Goal: Task Accomplishment & Management: Manage account settings

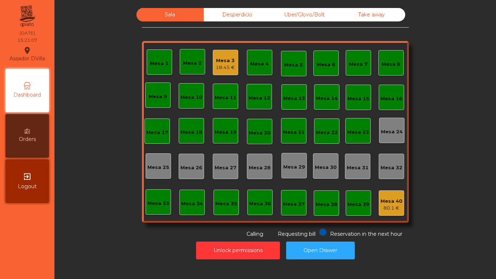
click at [219, 61] on div "Mesa 3" at bounding box center [225, 60] width 19 height 7
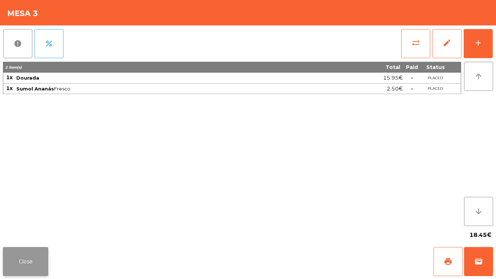
click at [28, 259] on button "Close" at bounding box center [25, 261] width 45 height 29
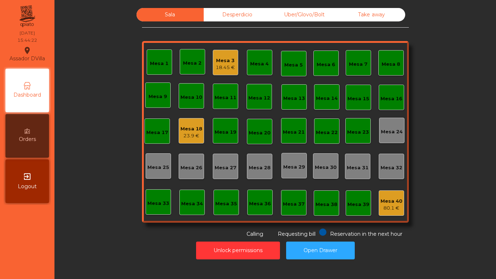
click at [152, 215] on div "Sala Desperdicio Uber/Glovo/Bolt Take away Mesa 1 Mesa 2 Mesa 3 18.45 € [GEOGRA…" at bounding box center [275, 123] width 422 height 230
click at [227, 58] on div "Mesa 3" at bounding box center [225, 60] width 19 height 7
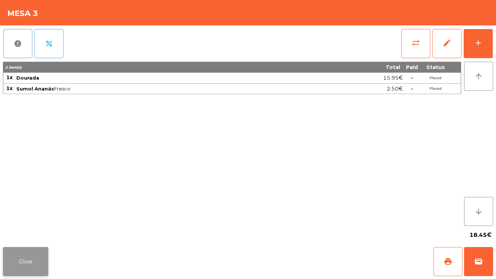
click at [32, 265] on button "Close" at bounding box center [25, 261] width 45 height 29
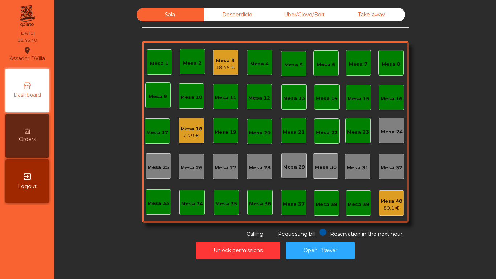
click at [186, 121] on div "Mesa 18 23.9 €" at bounding box center [191, 130] width 25 height 25
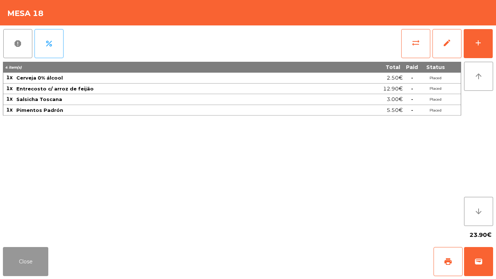
drag, startPoint x: 31, startPoint y: 259, endPoint x: 84, endPoint y: 128, distance: 141.2
click at [83, 128] on app-table-orders "Mesa 18 report percent sync_alt edit add 4 item(s) Total Paid Status 1x Cerveja…" at bounding box center [248, 139] width 496 height 279
click at [478, 32] on button "add" at bounding box center [478, 43] width 29 height 29
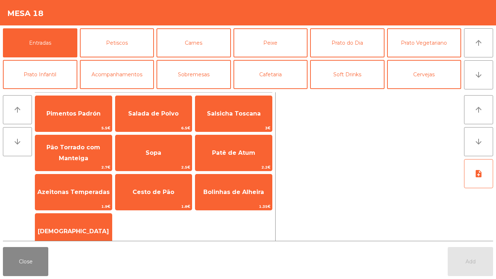
click at [151, 179] on div "Cesto de Pão 1.8€" at bounding box center [153, 192] width 77 height 36
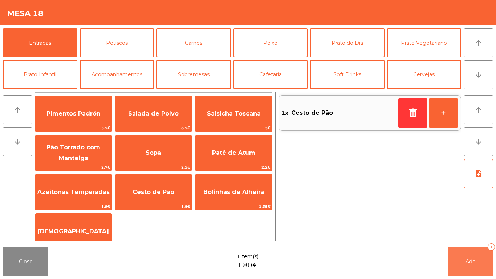
drag, startPoint x: 470, startPoint y: 259, endPoint x: 463, endPoint y: 258, distance: 6.9
click at [469, 259] on span "Add" at bounding box center [471, 261] width 10 height 7
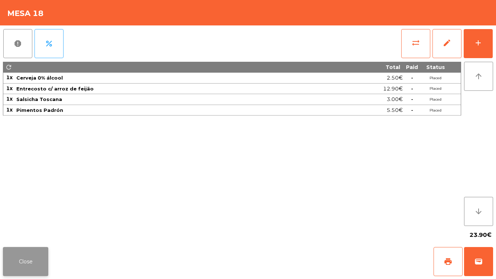
click at [41, 263] on button "Close" at bounding box center [25, 261] width 45 height 29
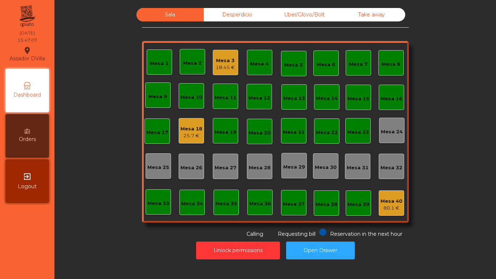
click at [242, 12] on div "Desperdicio" at bounding box center [237, 14] width 67 height 13
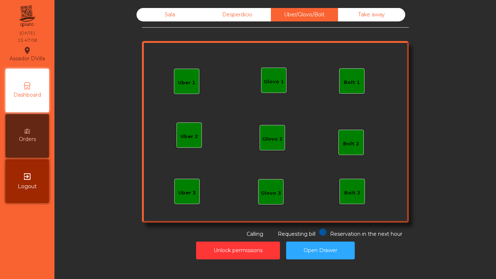
click at [357, 23] on div "Sala Desperdicio Uber/Glovo/Bolt Take away Uber 1 Uber 3 Bolt 2 Glovo 2 Uber 2 …" at bounding box center [275, 123] width 267 height 230
click at [173, 19] on div "Sala" at bounding box center [170, 14] width 67 height 13
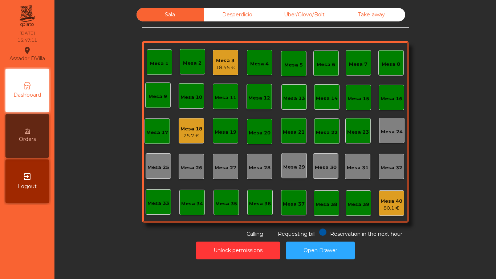
click at [214, 261] on div "Unlock permissions Open Drawer" at bounding box center [275, 250] width 422 height 25
click at [216, 250] on button "Unlock permissions" at bounding box center [238, 251] width 84 height 18
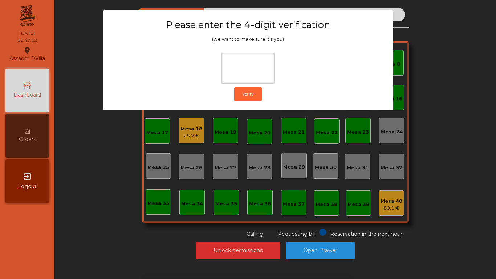
click at [350, 138] on ngb-modal-window "Please enter the 4-digit verification (we want to make sure it's you) Verify" at bounding box center [248, 139] width 472 height 279
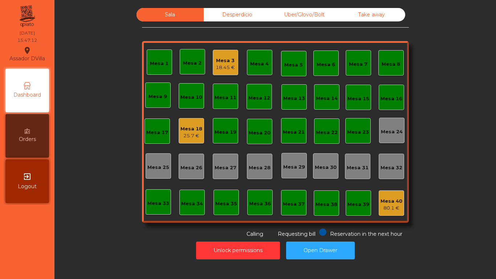
click at [387, 199] on div "Mesa 40" at bounding box center [392, 201] width 22 height 7
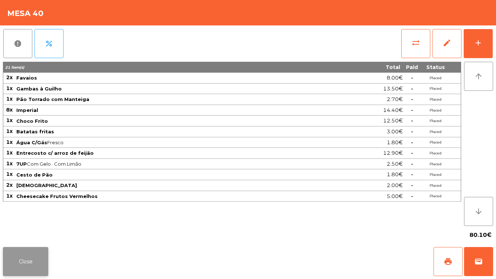
click at [33, 260] on button "Close" at bounding box center [25, 261] width 45 height 29
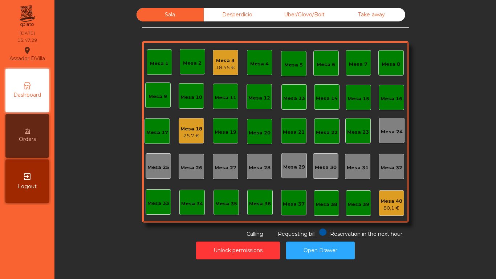
click at [87, 212] on div "Sala Desperdicio Uber/Glovo/Bolt Take away Mesa 1 Mesa 2 Mesa 3 18.45 € [GEOGRA…" at bounding box center [275, 123] width 422 height 230
click at [398, 201] on div "Mesa 40" at bounding box center [392, 201] width 22 height 7
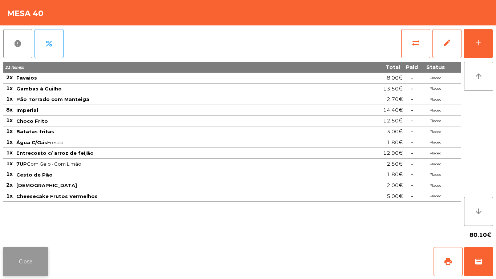
drag, startPoint x: 36, startPoint y: 245, endPoint x: 34, endPoint y: 254, distance: 9.3
click at [37, 247] on div "Close print wallet" at bounding box center [248, 261] width 496 height 35
click at [31, 260] on button "Close" at bounding box center [25, 261] width 45 height 29
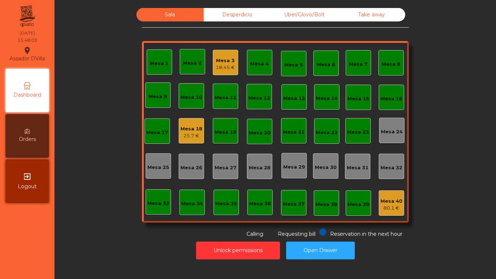
click at [187, 130] on div "Mesa 18" at bounding box center [192, 128] width 22 height 7
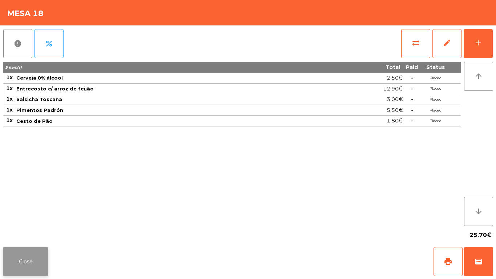
click at [28, 256] on button "Close" at bounding box center [25, 261] width 45 height 29
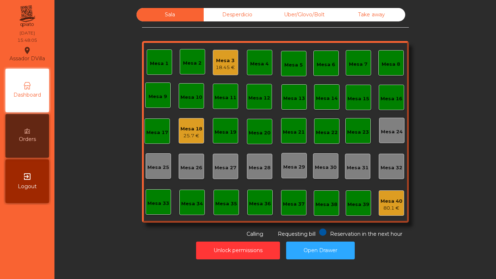
click at [233, 65] on div "Mesa 3 18.45 €" at bounding box center [225, 62] width 25 height 25
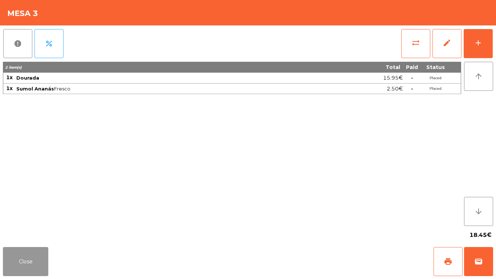
drag, startPoint x: 31, startPoint y: 265, endPoint x: 310, endPoint y: 6, distance: 380.8
click at [32, 265] on button "Close" at bounding box center [25, 261] width 45 height 29
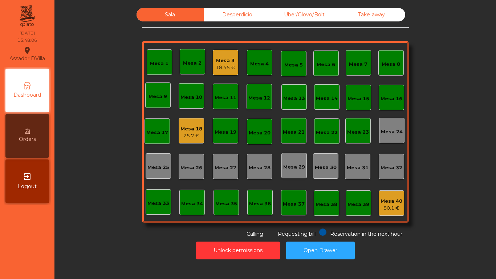
click at [305, 9] on div "Uber/Glovo/Bolt" at bounding box center [304, 14] width 67 height 13
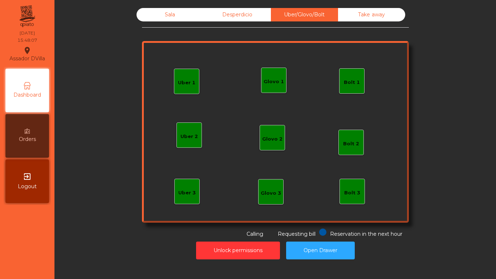
click at [230, 10] on div "Desperdicio" at bounding box center [237, 14] width 67 height 13
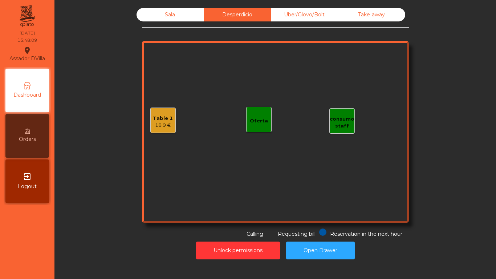
click at [380, 7] on div "Sala Desperdicio Uber/Glovo/Bolt Take away Table 1 18.9 € consumo staff Oferta …" at bounding box center [275, 133] width 433 height 259
click at [361, 11] on div "Take away" at bounding box center [371, 14] width 67 height 13
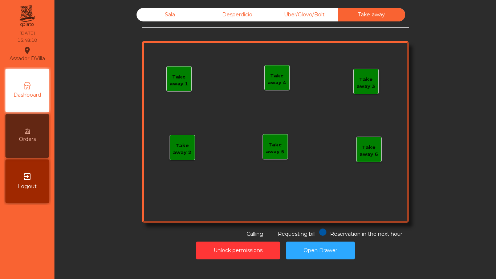
click at [257, 15] on div "Desperdicio" at bounding box center [237, 14] width 67 height 13
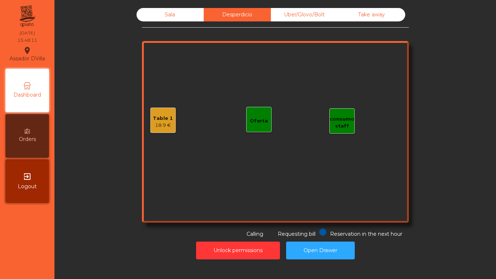
click at [156, 108] on div "Table 1 18.9 €" at bounding box center [162, 120] width 25 height 25
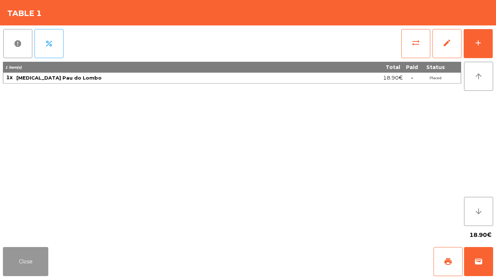
click at [16, 250] on button "Close" at bounding box center [25, 261] width 45 height 29
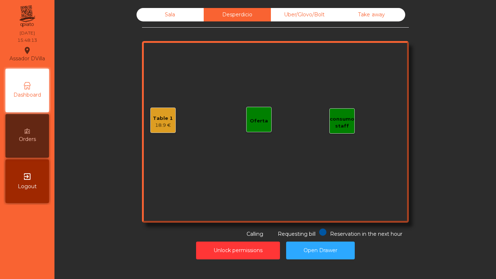
click at [180, 13] on div "Sala" at bounding box center [170, 14] width 67 height 13
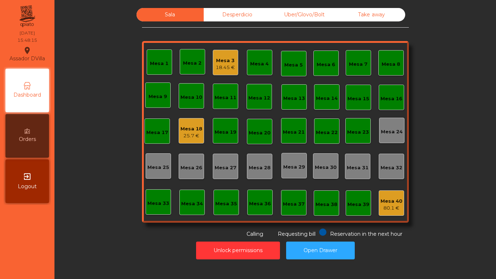
click at [102, 90] on div "Sala Desperdicio Uber/Glovo/Bolt Take away Mesa 1 Mesa 2 Mesa 3 18.45 € [GEOGRA…" at bounding box center [275, 123] width 422 height 230
click at [222, 60] on div "Mesa 3" at bounding box center [225, 60] width 19 height 7
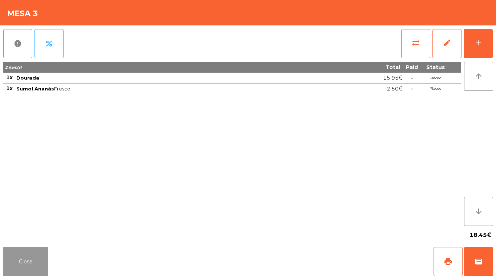
drag, startPoint x: 20, startPoint y: 259, endPoint x: 421, endPoint y: 221, distance: 402.7
click at [23, 259] on button "Close" at bounding box center [25, 261] width 45 height 29
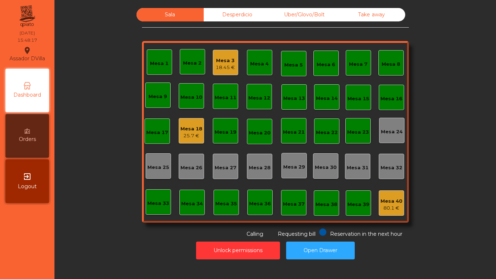
click at [394, 205] on div "80.1 €" at bounding box center [392, 208] width 22 height 7
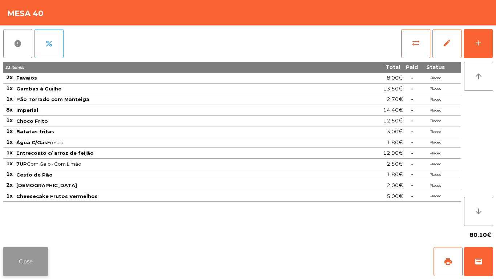
click at [32, 261] on button "Close" at bounding box center [25, 261] width 45 height 29
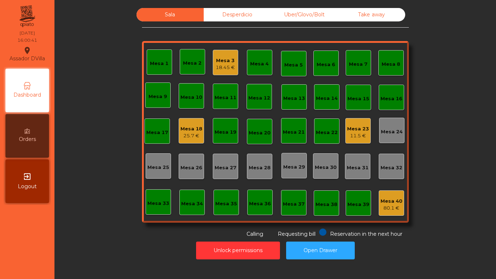
click at [179, 138] on div "Mesa 18 25.7 €" at bounding box center [191, 130] width 25 height 25
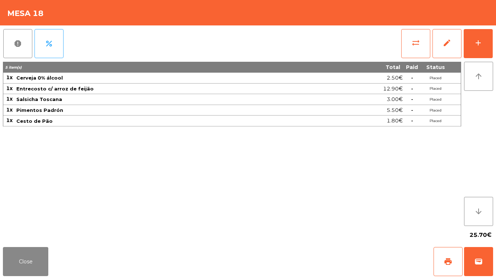
click at [496, 40] on div "report percent sync_alt edit add 5 item(s) Total Paid Status 1x Cerveja 0% álco…" at bounding box center [248, 134] width 496 height 219
click at [480, 41] on div "add" at bounding box center [478, 43] width 9 height 9
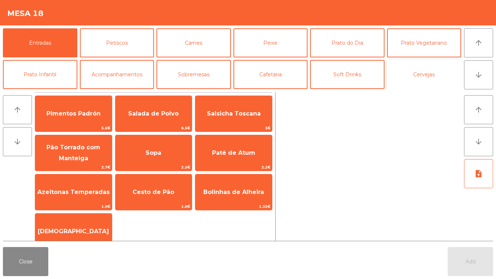
click at [416, 78] on button "Cervejas" at bounding box center [424, 74] width 74 height 29
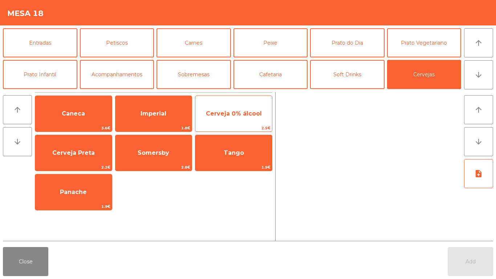
click at [219, 111] on span "Cerveja 0% álcool" at bounding box center [234, 113] width 56 height 7
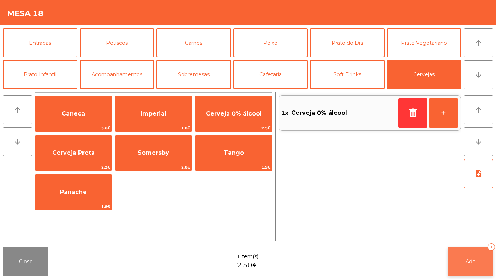
click at [467, 253] on button "Add 1" at bounding box center [470, 261] width 45 height 29
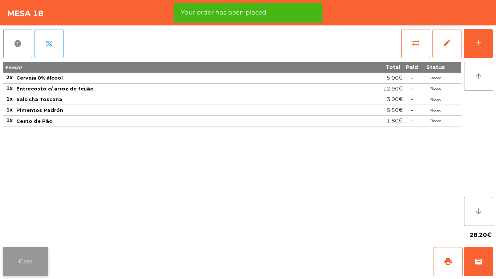
click at [18, 260] on button "Close" at bounding box center [25, 261] width 45 height 29
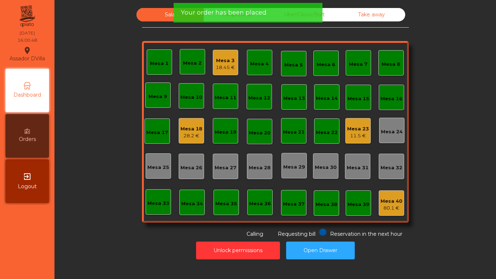
click at [357, 125] on div "Mesa 23 11.5 €" at bounding box center [358, 130] width 22 height 17
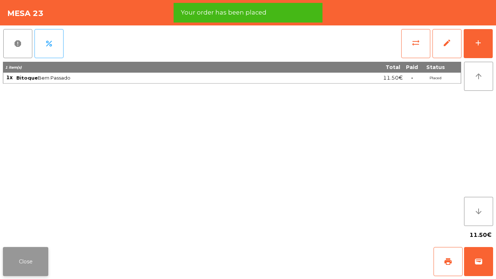
click at [25, 252] on button "Close" at bounding box center [25, 261] width 45 height 29
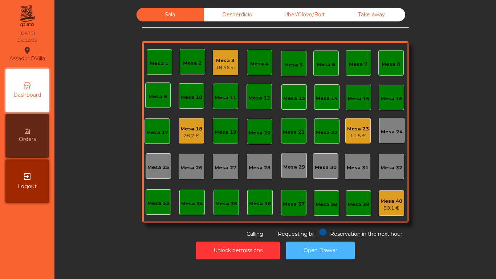
click at [338, 249] on button "Open Drawer" at bounding box center [320, 251] width 69 height 18
click at [230, 66] on div "18.45 €" at bounding box center [225, 67] width 19 height 7
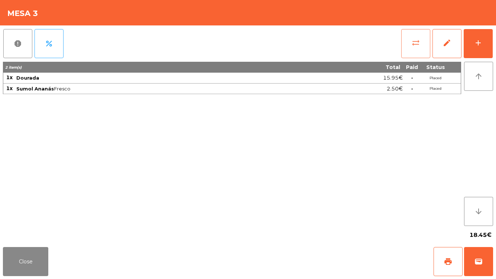
click at [421, 53] on button "sync_alt" at bounding box center [416, 43] width 29 height 29
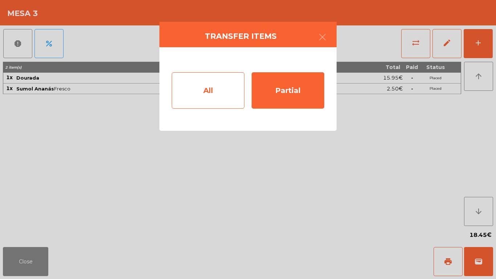
click at [195, 92] on div "All" at bounding box center [208, 90] width 73 height 36
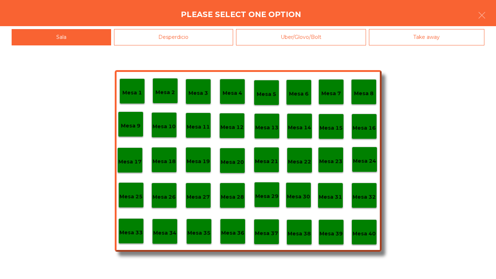
click at [370, 230] on p "Mesa 40" at bounding box center [364, 234] width 23 height 8
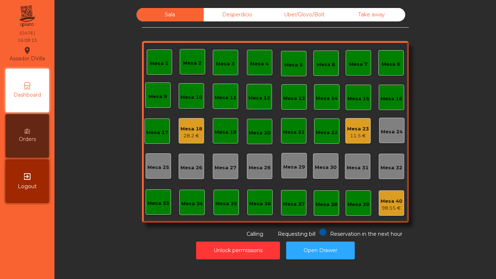
click at [359, 130] on div "Mesa 23" at bounding box center [358, 128] width 22 height 7
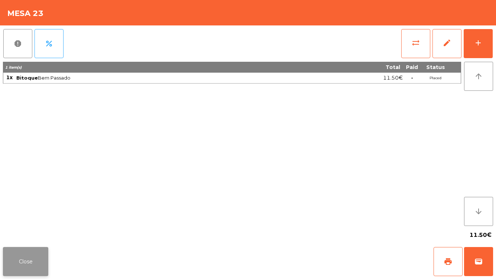
click at [32, 260] on button "Close" at bounding box center [25, 261] width 45 height 29
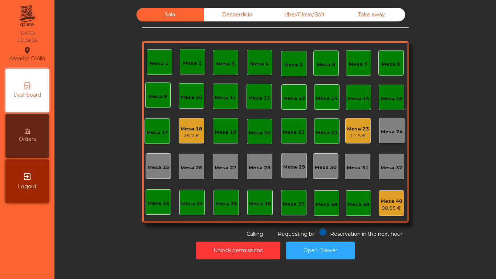
click at [179, 135] on div "Mesa 18 28.2 €" at bounding box center [191, 130] width 25 height 25
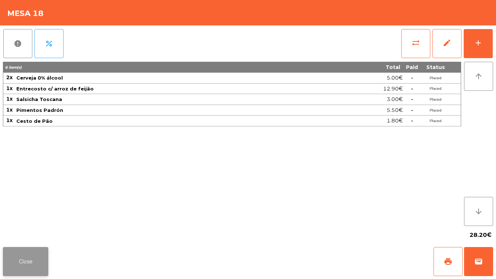
click at [21, 257] on button "Close" at bounding box center [25, 261] width 45 height 29
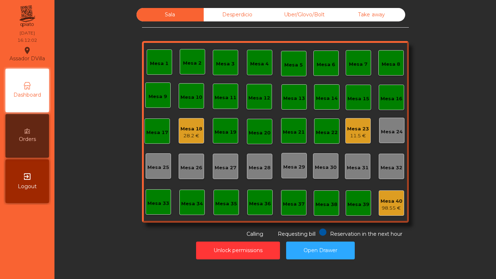
click at [189, 125] on div "Mesa 18" at bounding box center [192, 128] width 22 height 7
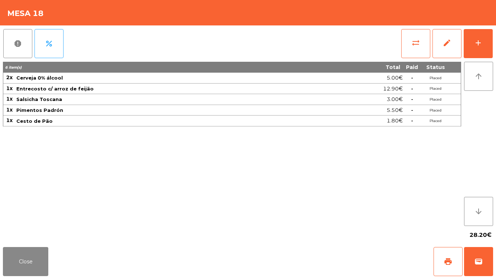
click at [494, 40] on div "report percent sync_alt edit add 6 item(s) Total Paid Status 2x Cerveja 0% álco…" at bounding box center [248, 134] width 496 height 219
click at [496, 42] on div "report percent sync_alt edit add 6 item(s) Total Paid Status 2x Cerveja 0% álco…" at bounding box center [248, 134] width 496 height 219
click at [491, 44] on button "add" at bounding box center [478, 43] width 29 height 29
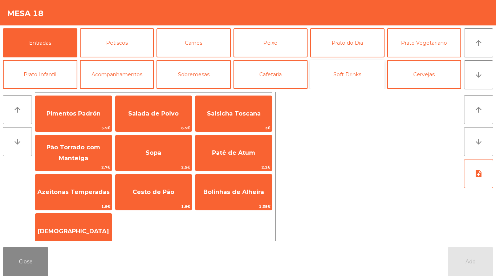
click at [350, 78] on button "Soft Drinks" at bounding box center [347, 74] width 74 height 29
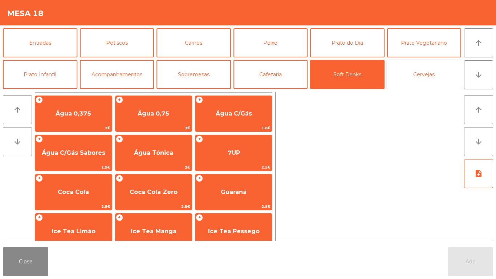
click at [420, 72] on button "Cervejas" at bounding box center [424, 74] width 74 height 29
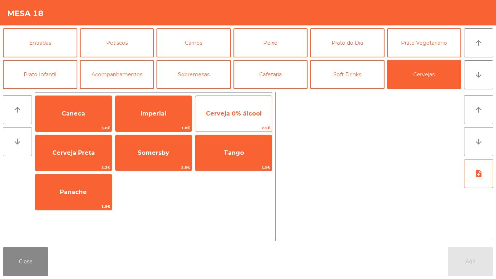
click at [240, 118] on span "Cerveja 0% álcool" at bounding box center [234, 114] width 77 height 20
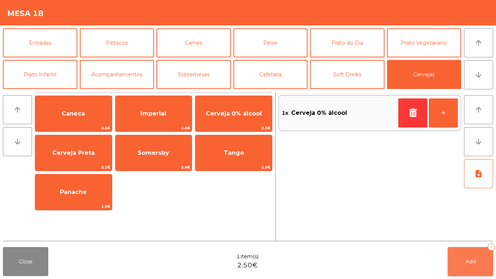
click at [483, 260] on button "Add 1" at bounding box center [470, 261] width 45 height 29
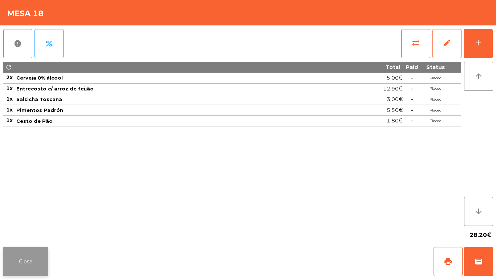
click at [29, 256] on button "Close" at bounding box center [25, 261] width 45 height 29
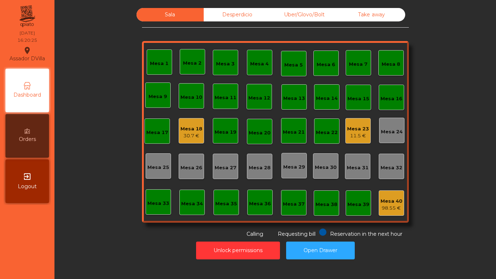
click at [361, 121] on div "Mesa 23 11.5 €" at bounding box center [358, 130] width 25 height 25
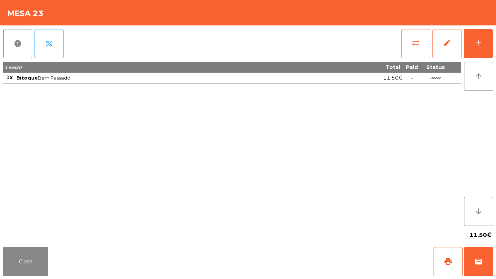
click at [428, 43] on button "sync_alt" at bounding box center [416, 43] width 29 height 29
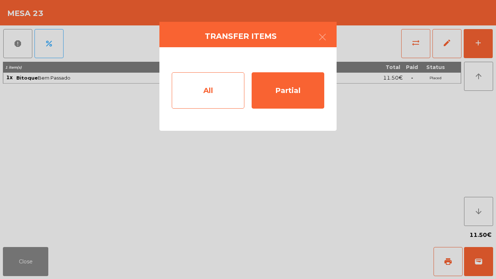
click at [173, 94] on div "All Partial" at bounding box center [248, 89] width 177 height 84
click at [202, 93] on div "All" at bounding box center [208, 90] width 73 height 36
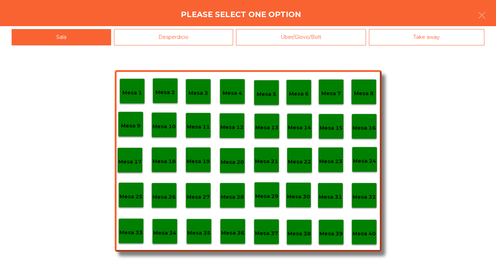
click at [137, 90] on p "Mesa 1" at bounding box center [132, 93] width 20 height 8
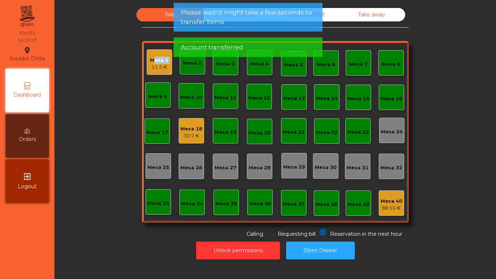
click at [145, 65] on div "Mesa 1 11.5 € Mesa 2 Mesa 3 Mesa 4 Mesa 5 Mesa 6 Mesa 7 Mesa 8 [GEOGRAPHIC_DATA…" at bounding box center [275, 132] width 267 height 182
click at [152, 66] on div "11.5 €" at bounding box center [159, 67] width 19 height 7
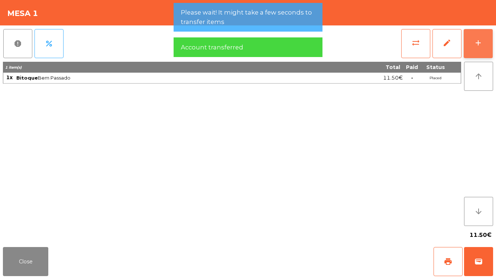
click at [482, 50] on button "add" at bounding box center [478, 43] width 29 height 29
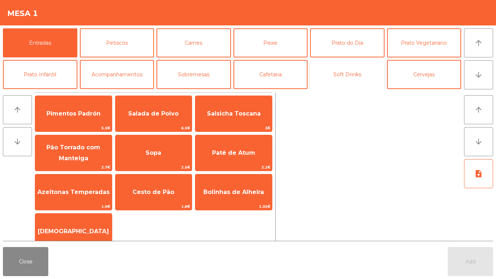
click at [370, 68] on button "Soft Drinks" at bounding box center [347, 74] width 74 height 29
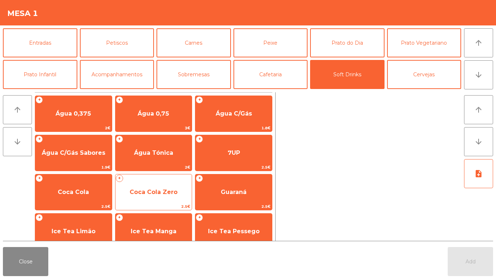
click at [149, 189] on span "Coca Cola Zero" at bounding box center [154, 192] width 48 height 7
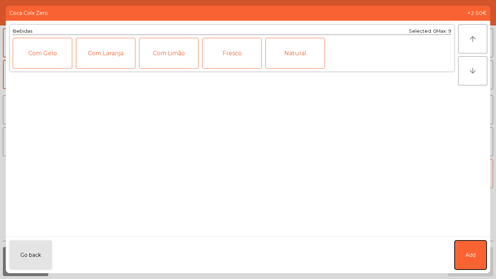
click at [471, 249] on button "Add" at bounding box center [471, 255] width 32 height 29
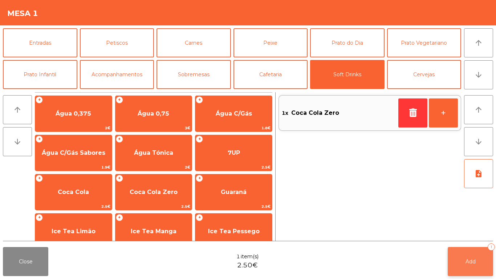
click at [468, 253] on button "Add 1" at bounding box center [470, 261] width 45 height 29
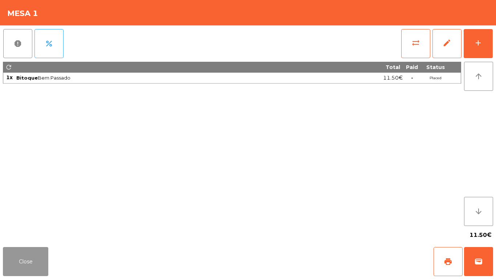
drag, startPoint x: 21, startPoint y: 259, endPoint x: 23, endPoint y: 263, distance: 5.2
click at [21, 257] on button "Close" at bounding box center [25, 261] width 45 height 29
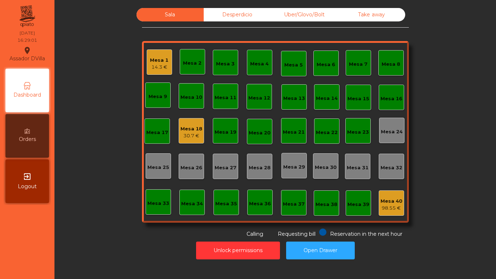
click at [182, 132] on div "30.7 €" at bounding box center [192, 135] width 22 height 7
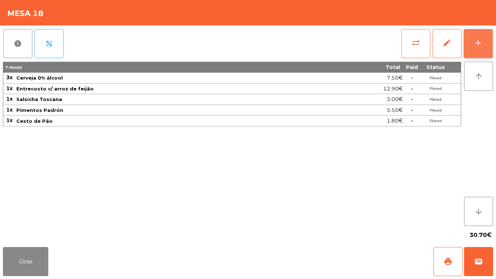
click at [485, 37] on button "add" at bounding box center [478, 43] width 29 height 29
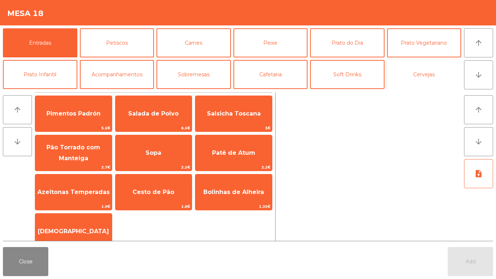
click at [396, 77] on button "Cervejas" at bounding box center [424, 74] width 74 height 29
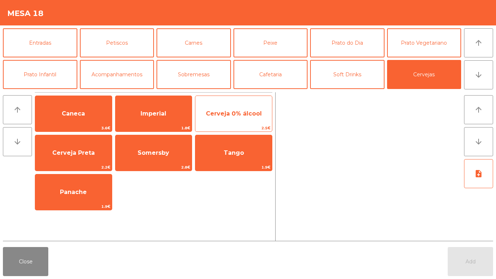
click at [251, 117] on span "Cerveja 0% álcool" at bounding box center [234, 114] width 77 height 20
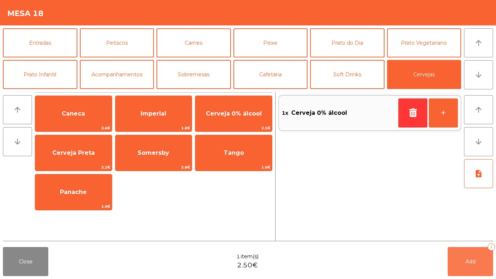
click at [462, 265] on button "Add 1" at bounding box center [470, 261] width 45 height 29
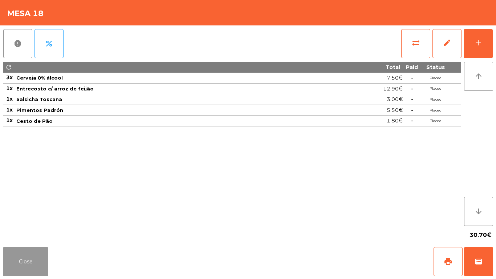
click at [19, 259] on button "Close" at bounding box center [25, 261] width 45 height 29
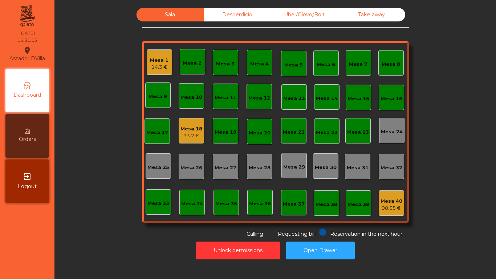
click at [148, 52] on div "Mesa 1 14.3 €" at bounding box center [159, 61] width 25 height 25
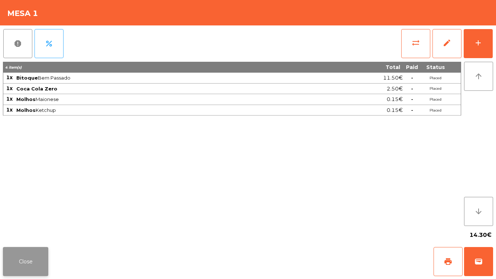
click at [34, 258] on button "Close" at bounding box center [25, 261] width 45 height 29
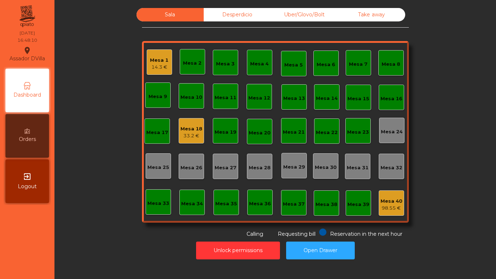
click at [181, 124] on div "Mesa 18 33.2 €" at bounding box center [192, 130] width 22 height 17
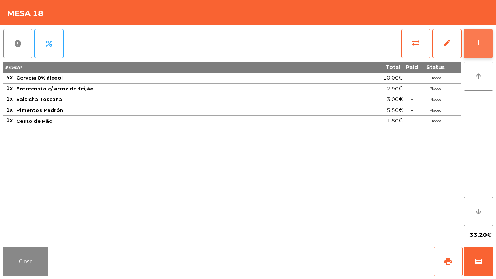
click at [484, 49] on button "add" at bounding box center [478, 43] width 29 height 29
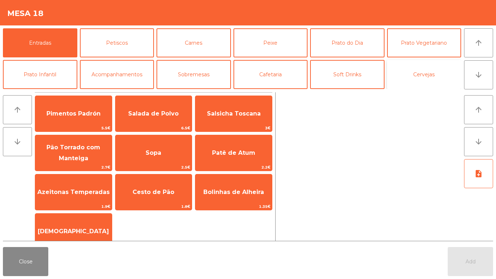
click at [414, 82] on button "Cervejas" at bounding box center [424, 74] width 74 height 29
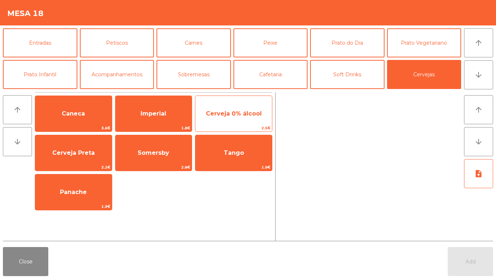
click at [234, 120] on span "Cerveja 0% álcool" at bounding box center [234, 114] width 77 height 20
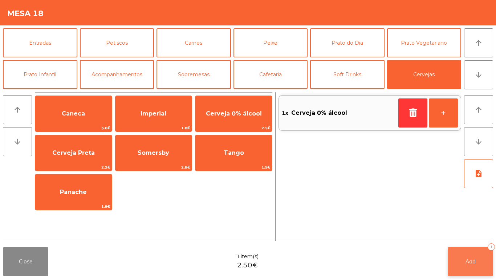
click at [471, 263] on span "Add" at bounding box center [471, 261] width 10 height 7
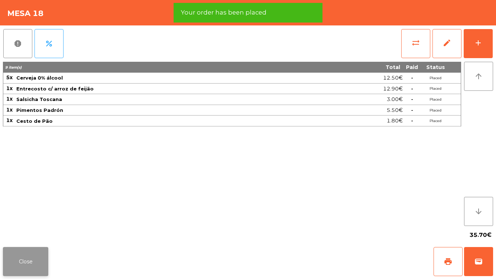
click at [30, 253] on button "Close" at bounding box center [25, 261] width 45 height 29
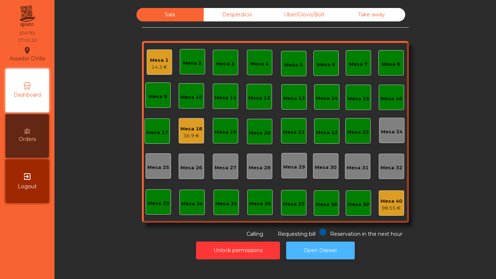
click at [313, 244] on button "Open Drawer" at bounding box center [320, 251] width 69 height 18
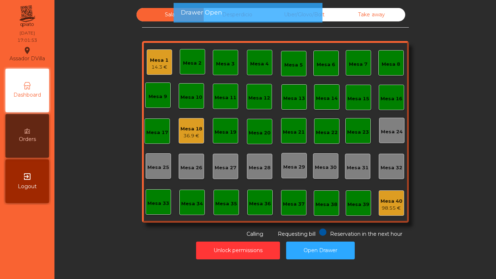
drag, startPoint x: 151, startPoint y: 46, endPoint x: 150, endPoint y: 52, distance: 5.5
click at [150, 52] on div "Mesa 1 14.3 €" at bounding box center [159, 61] width 25 height 25
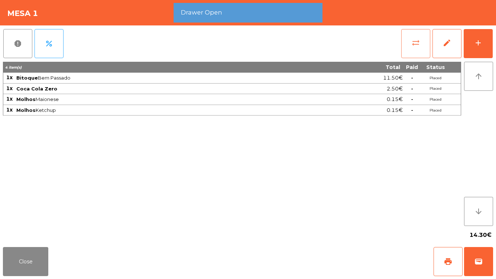
click at [413, 48] on button "sync_alt" at bounding box center [416, 43] width 29 height 29
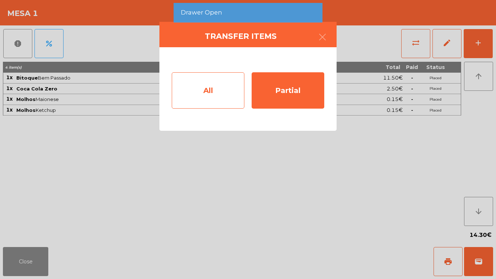
click at [174, 108] on div "All" at bounding box center [208, 90] width 73 height 36
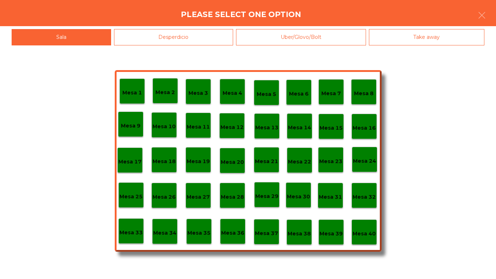
click at [359, 225] on div "Mesa 40" at bounding box center [364, 231] width 25 height 25
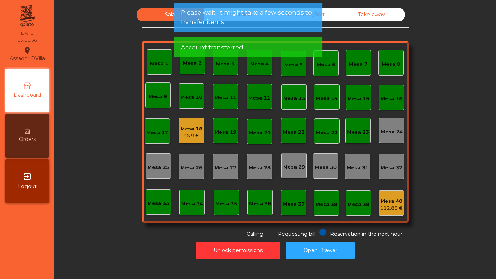
click at [197, 126] on div "Mesa 18" at bounding box center [192, 128] width 22 height 7
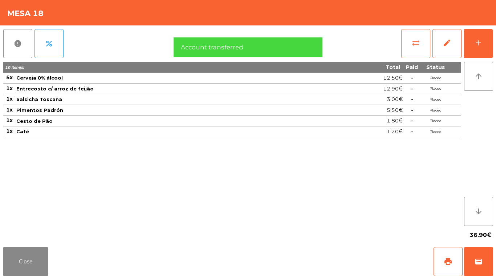
click at [424, 43] on button "sync_alt" at bounding box center [416, 43] width 29 height 29
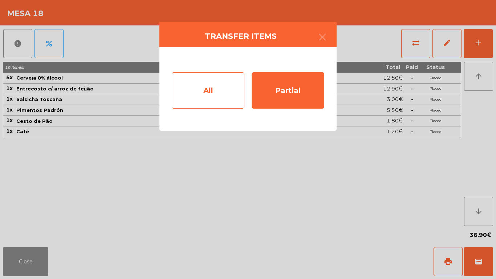
click at [203, 96] on div "All" at bounding box center [208, 90] width 73 height 36
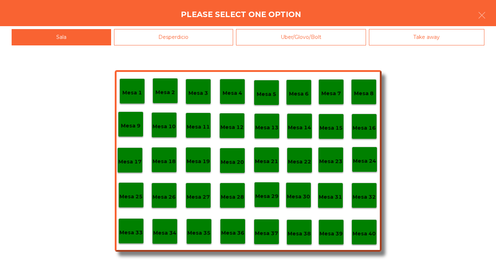
click at [355, 235] on p "Mesa 40" at bounding box center [364, 234] width 23 height 8
